Goal: Book appointment/travel/reservation

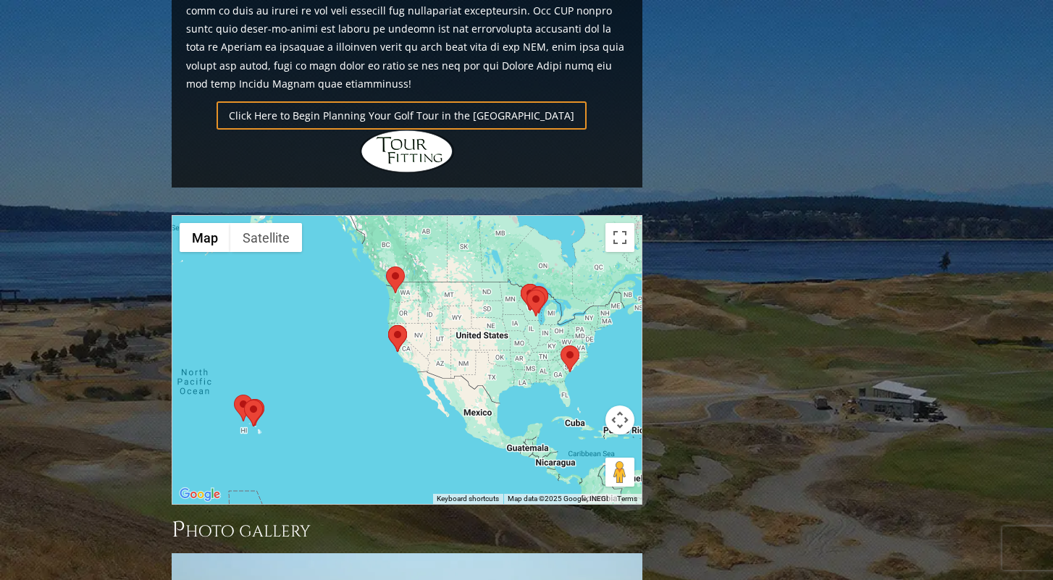
scroll to position [1096, 0]
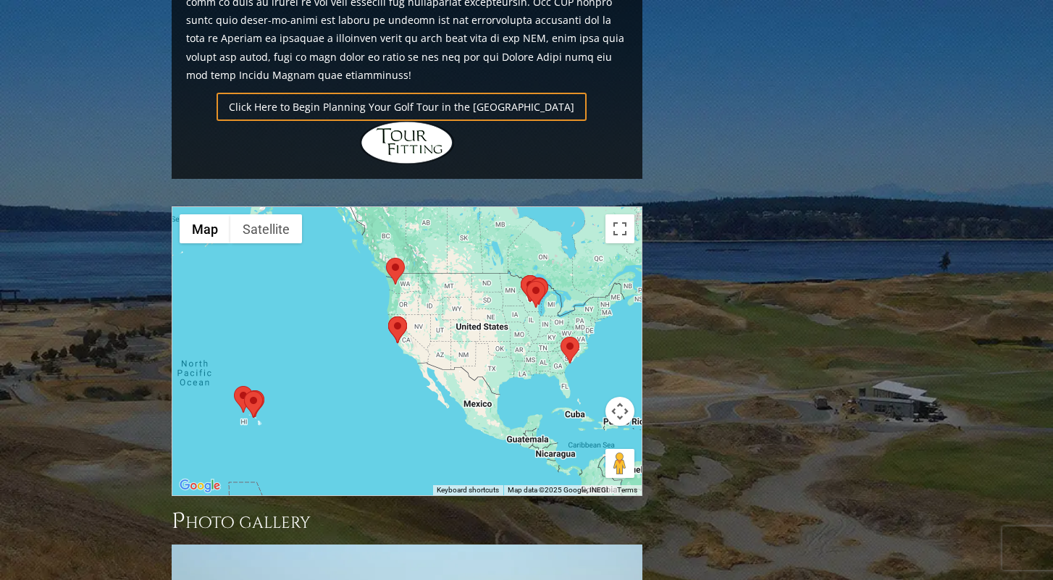
click at [560, 337] on area at bounding box center [560, 337] width 0 height 0
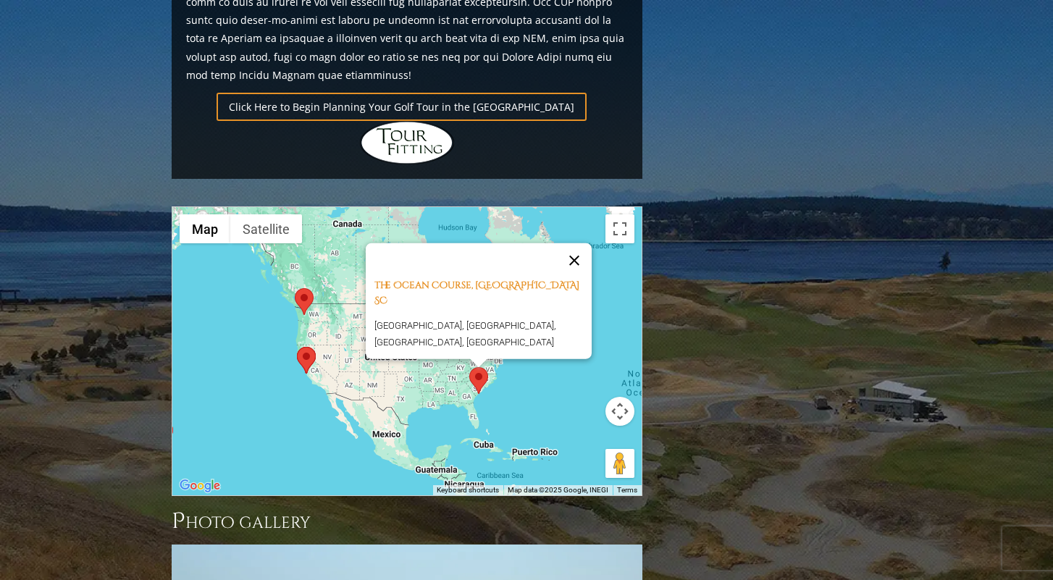
click at [581, 243] on button "Close" at bounding box center [574, 260] width 35 height 35
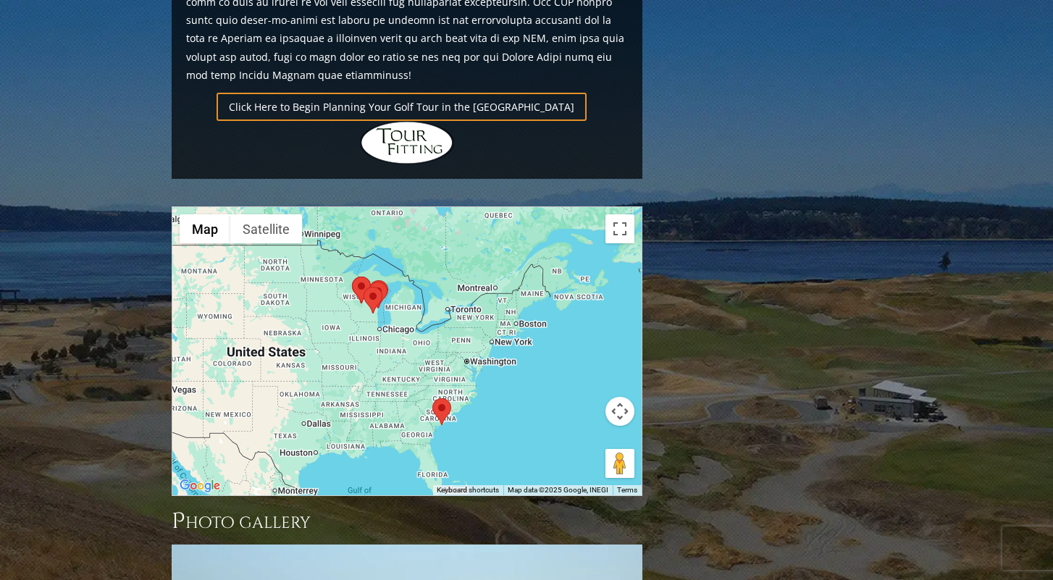
click at [352, 277] on area at bounding box center [352, 277] width 0 height 0
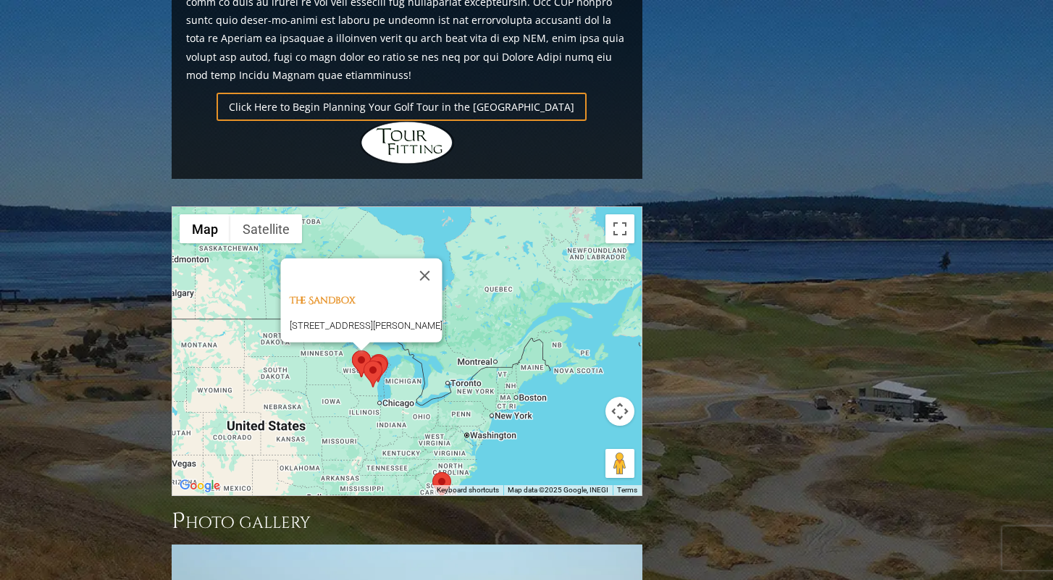
click at [364, 361] on area at bounding box center [364, 361] width 0 height 0
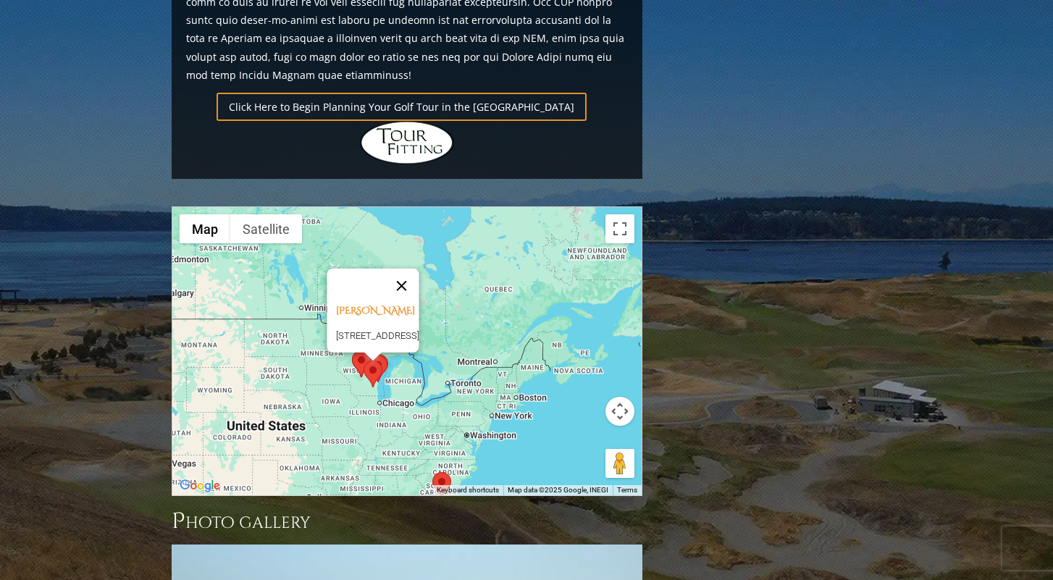
click at [419, 269] on button "Close" at bounding box center [402, 286] width 35 height 35
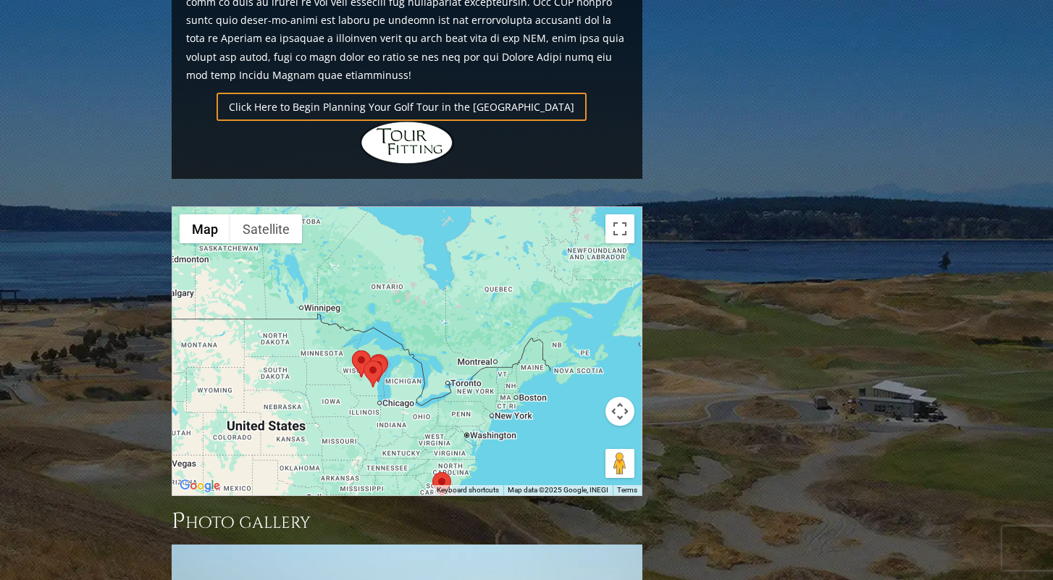
click at [369, 356] on area at bounding box center [369, 356] width 0 height 0
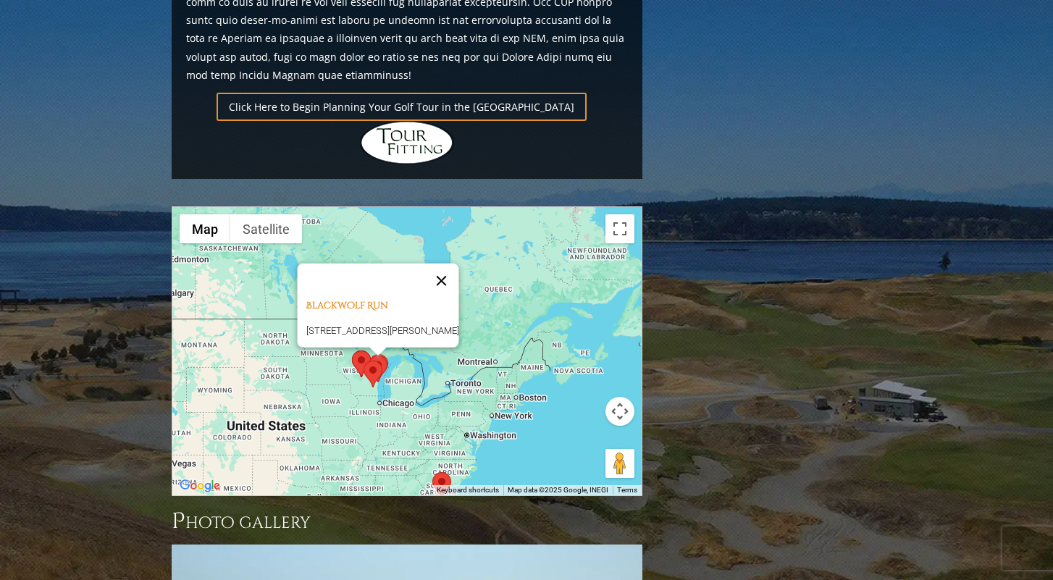
click at [459, 264] on button "Close" at bounding box center [441, 281] width 35 height 35
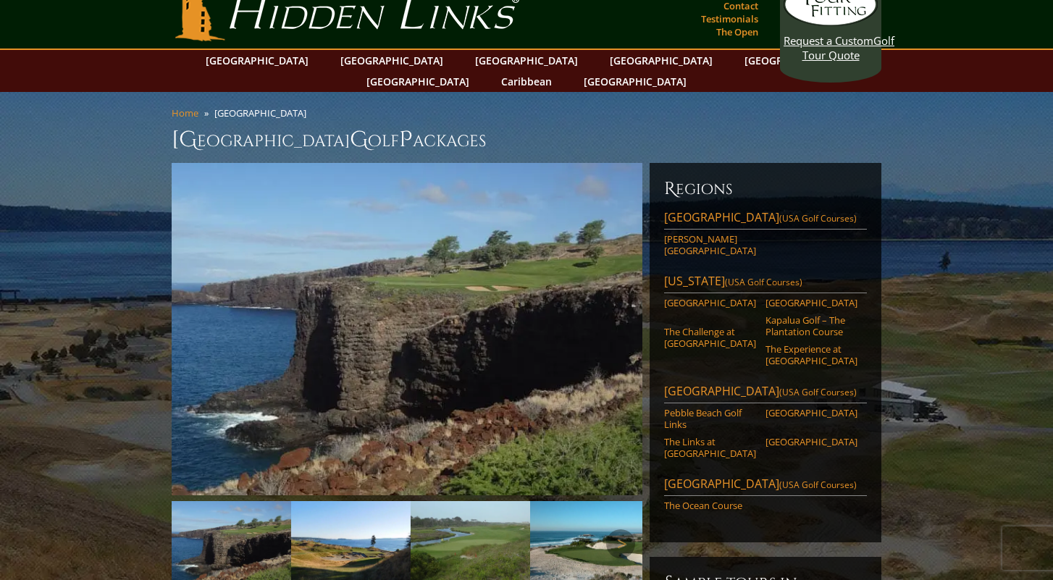
scroll to position [0, 0]
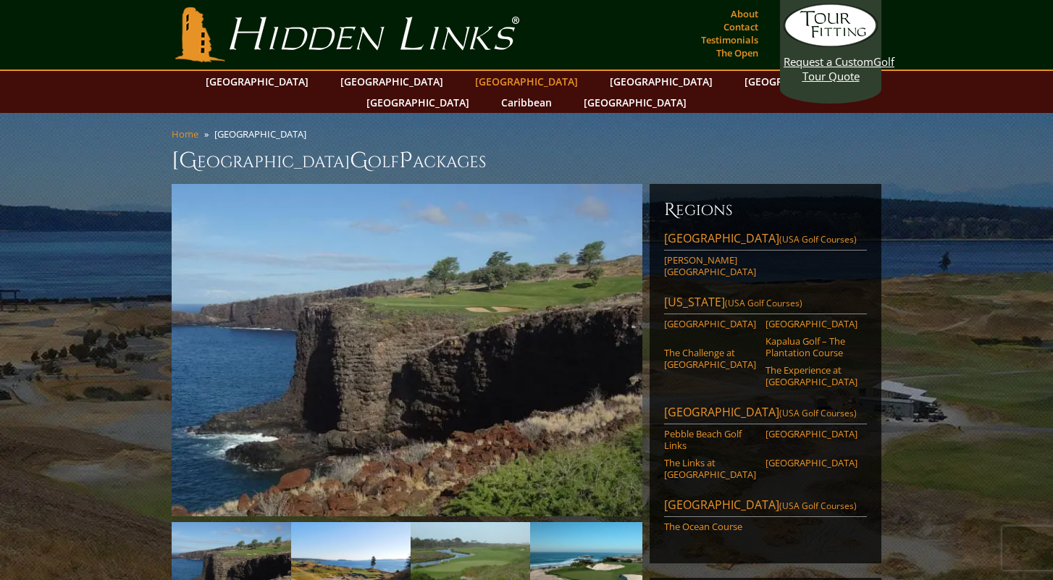
click at [468, 82] on link "[GEOGRAPHIC_DATA]" at bounding box center [526, 81] width 117 height 21
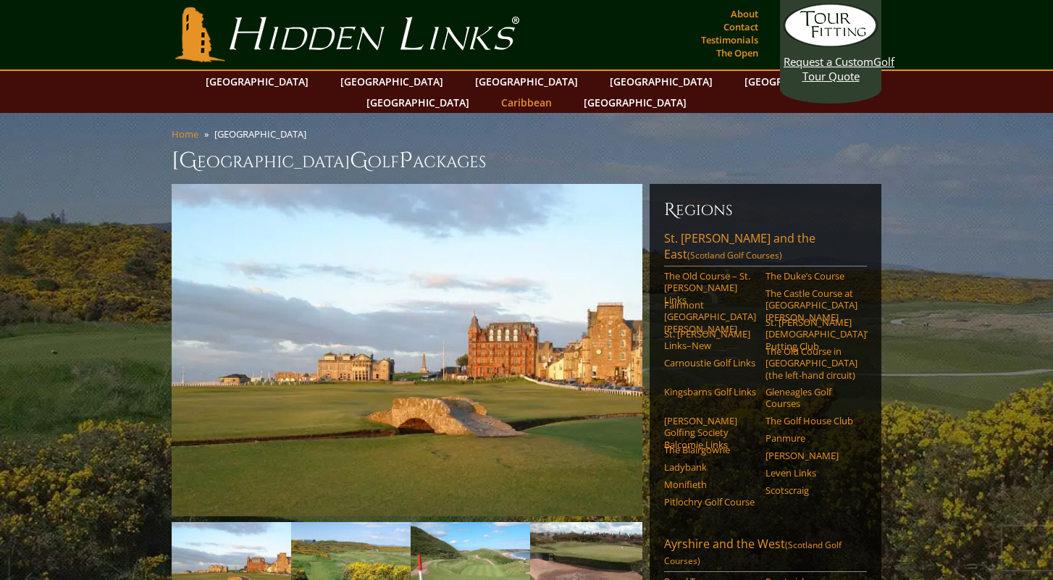
click at [559, 92] on link "Caribbean" at bounding box center [526, 102] width 65 height 21
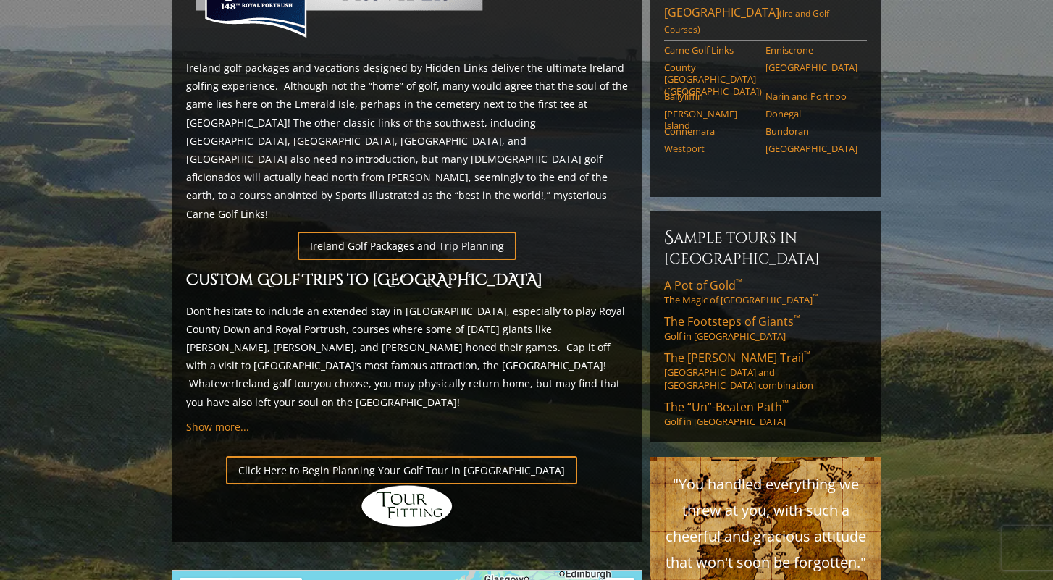
scroll to position [739, 0]
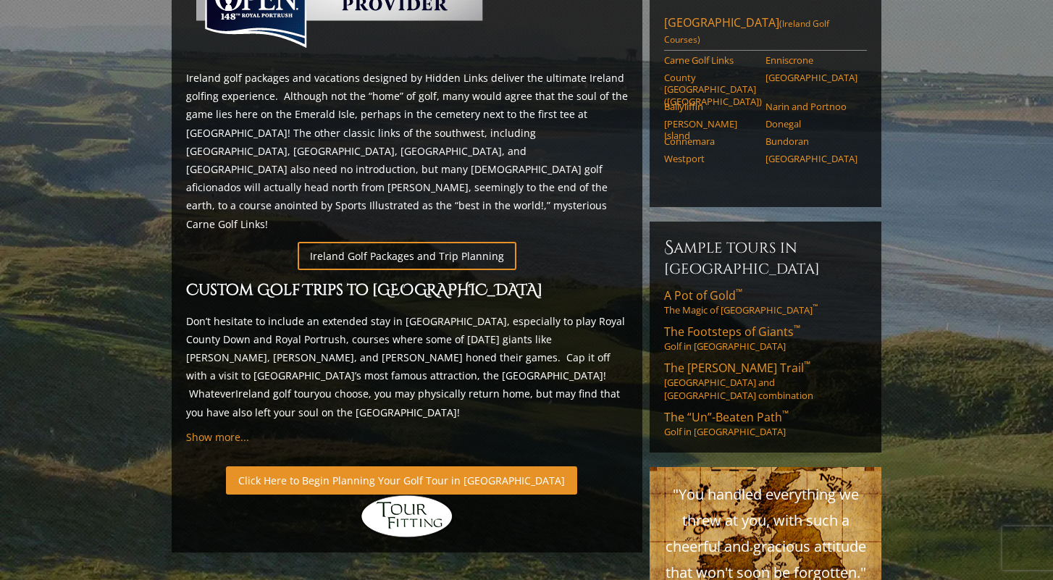
click at [409, 466] on link "Click Here to Begin Planning Your Golf Tour in Ireland" at bounding box center [401, 480] width 351 height 28
